Goal: Information Seeking & Learning: Learn about a topic

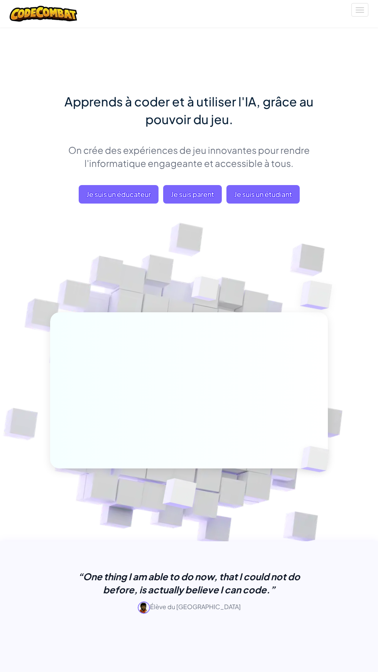
click at [270, 186] on span "Je suis un étudiant" at bounding box center [262, 194] width 73 height 19
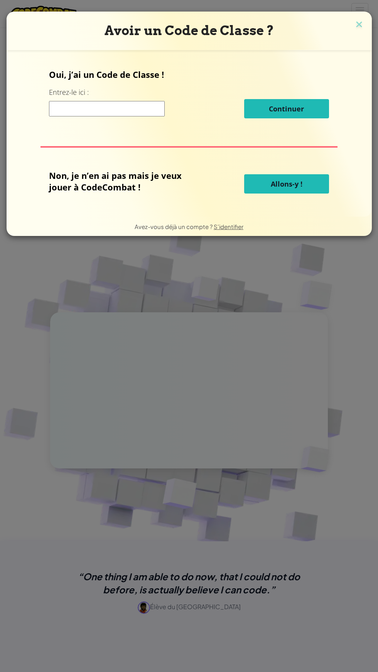
click at [307, 184] on button "Allons-y !" at bounding box center [286, 183] width 85 height 19
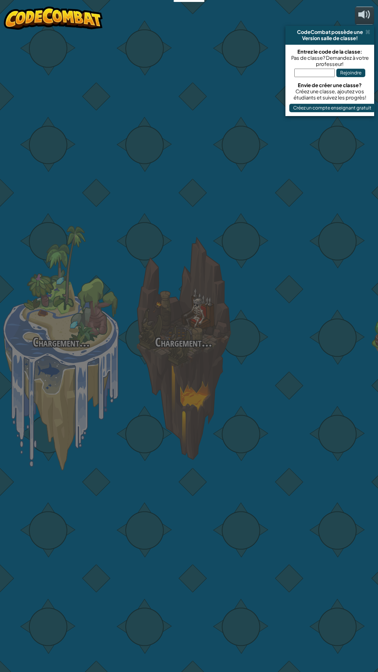
select select "fr"
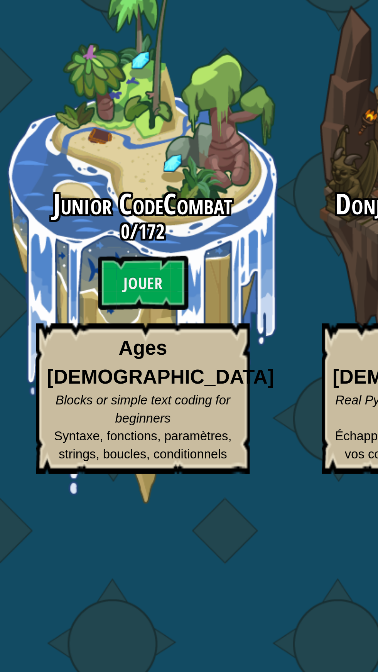
click at [67, 374] on btn "Jouer" at bounding box center [61, 376] width 39 height 23
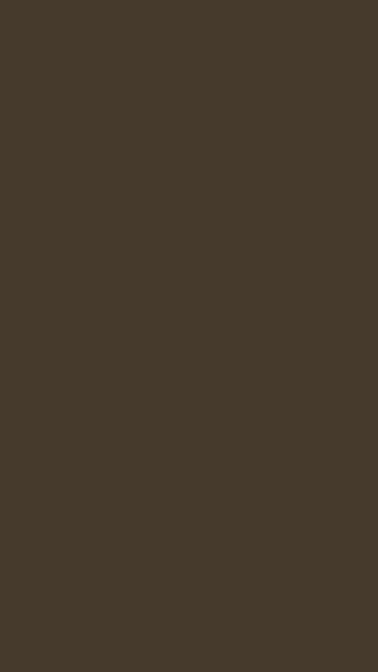
select select "fr"
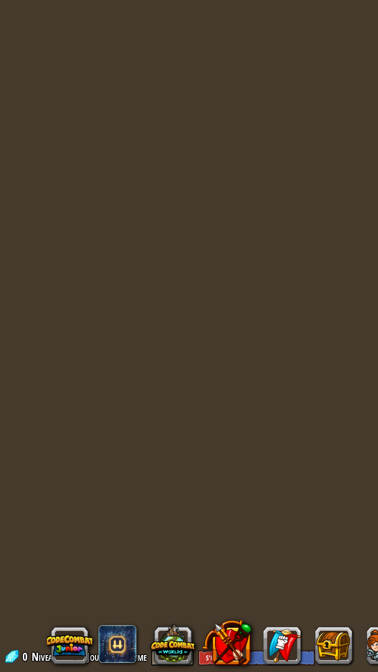
select select "fr"
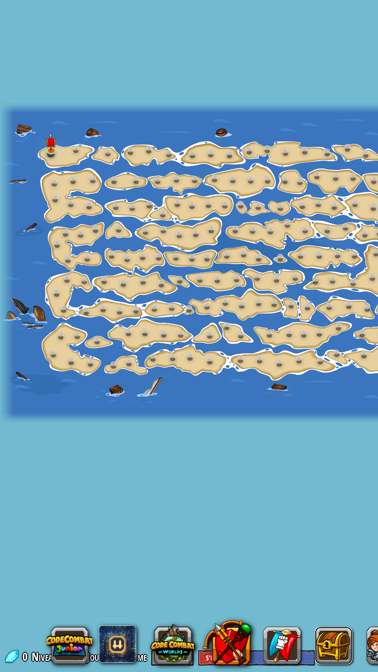
click at [270, 639] on button at bounding box center [273, 650] width 31 height 31
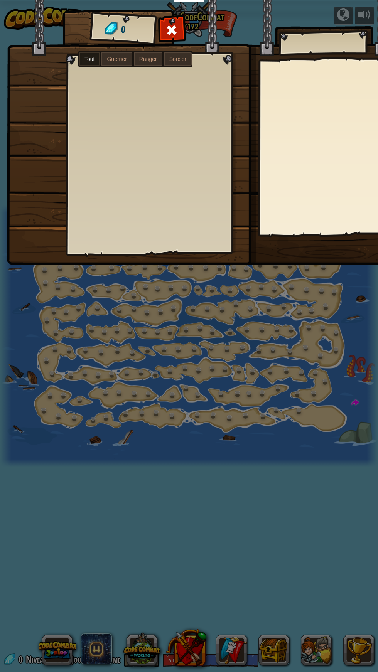
click at [297, 672] on div "Objets 0 Tout Guerrier Ranger Sorcier" at bounding box center [189, 336] width 378 height 672
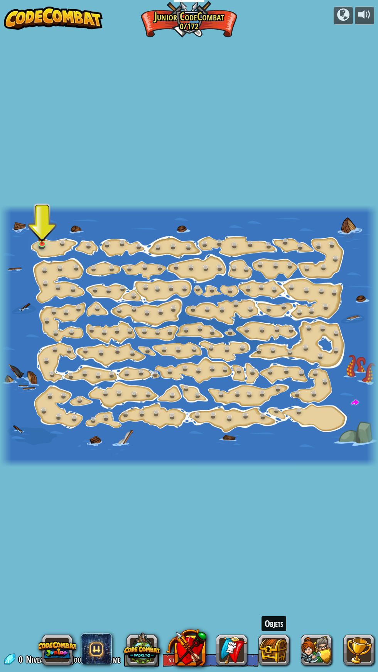
click at [300, 0] on html "Enseignants Créer un compte gratuit Solutions pour écoles et districts Aperçu d…" at bounding box center [189, 0] width 378 height 0
click at [44, 241] on img at bounding box center [41, 236] width 9 height 15
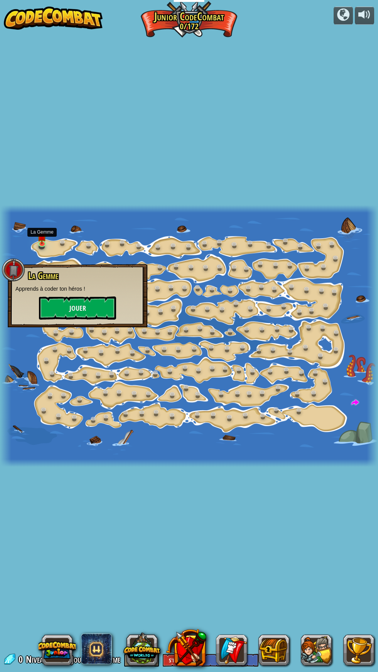
click at [47, 267] on div "La Gemme Apprends à coder ton héros ! Jouer" at bounding box center [78, 295] width 140 height 63
click at [80, 308] on button "Jouer" at bounding box center [77, 308] width 77 height 23
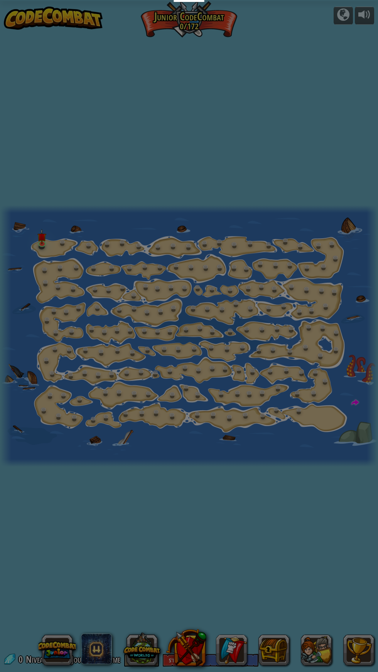
click at [39, 238] on div at bounding box center [189, 336] width 378 height 672
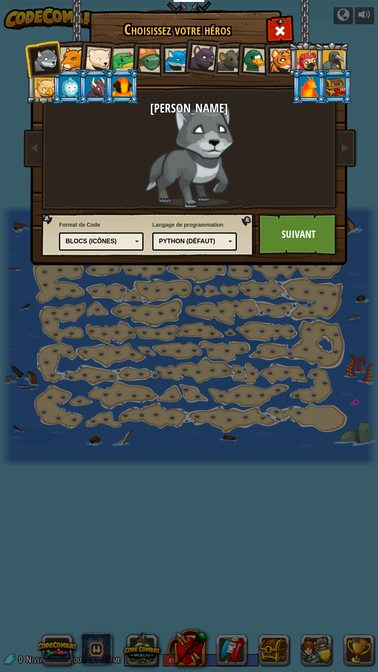
click at [292, 244] on link "Suivant" at bounding box center [298, 234] width 81 height 42
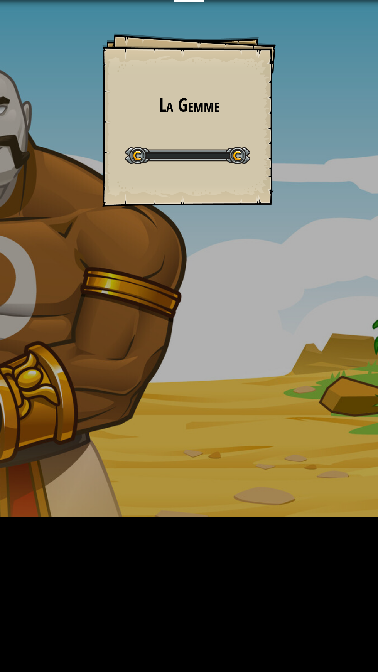
click at [306, 232] on div "La Gemme Goals Start Level Erreur de chargement du serveur Vous avez besoin d'u…" at bounding box center [189, 336] width 378 height 672
click at [294, 235] on div "La Gemme Goals Start Level Erreur de chargement du serveur Vous avez besoin d'u…" at bounding box center [189, 336] width 378 height 672
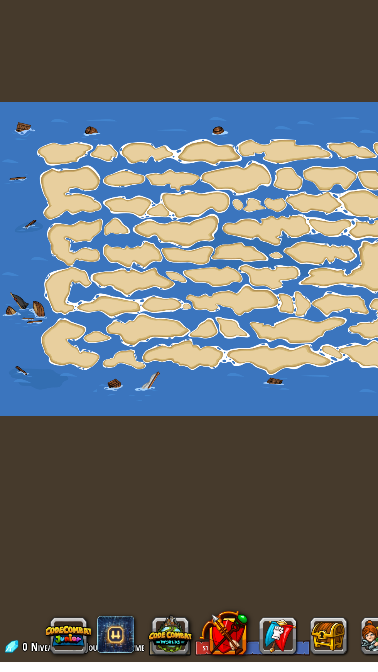
select select "fr"
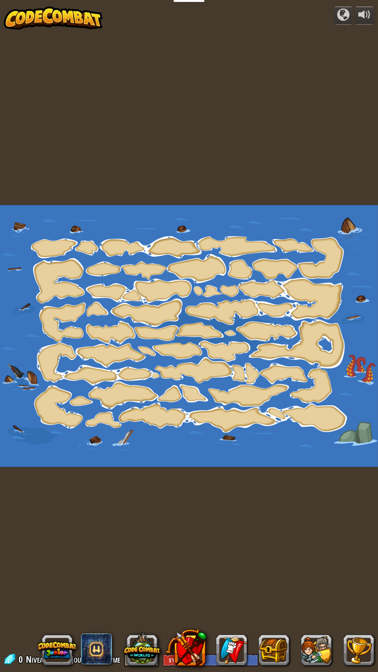
select select "fr"
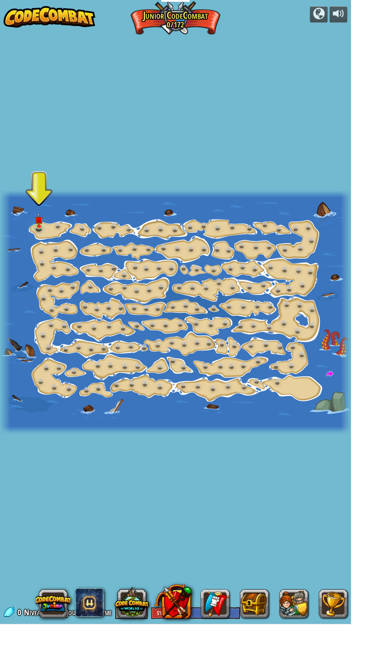
click at [169, 119] on div "powered by Changement d'étape (Verrouillé) Change les arguments step. Sois mali…" at bounding box center [189, 336] width 378 height 672
click at [193, 219] on div at bounding box center [189, 336] width 378 height 262
